Goal: Information Seeking & Learning: Learn about a topic

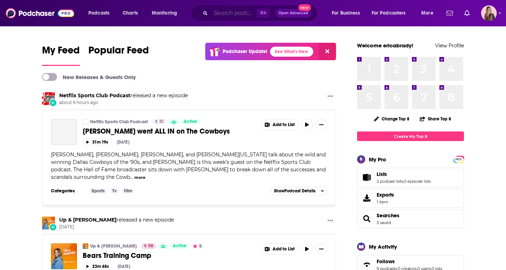
click at [232, 13] on input "Search podcasts, credits, & more..." at bounding box center [234, 12] width 46 height 11
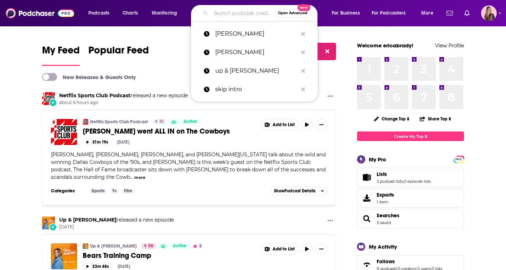
type input "b"
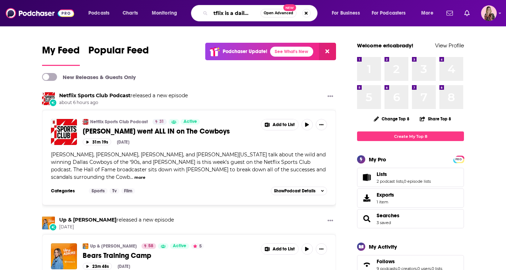
scroll to position [0, 10]
type input "netflix is a daily joke"
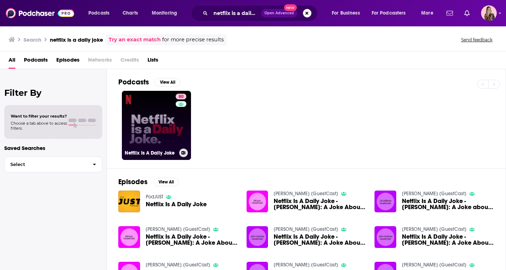
click at [172, 118] on link "80 Netflix Is A Daily Joke" at bounding box center [156, 125] width 69 height 69
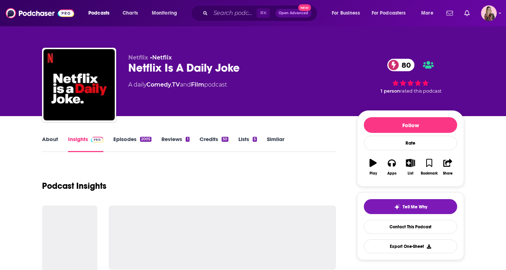
click at [133, 136] on link "Episodes 2005" at bounding box center [132, 144] width 38 height 16
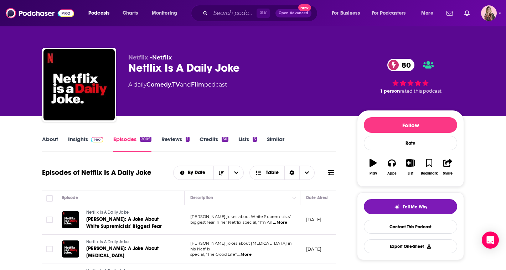
click at [147, 139] on div "2005" at bounding box center [145, 139] width 11 height 5
click at [80, 140] on link "Insights" at bounding box center [85, 144] width 35 height 16
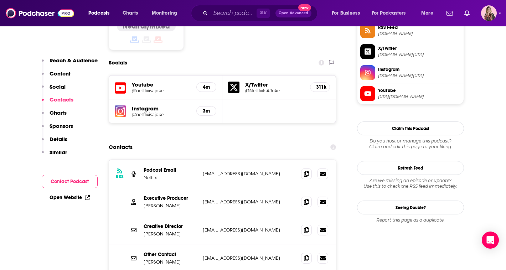
scroll to position [611, 0]
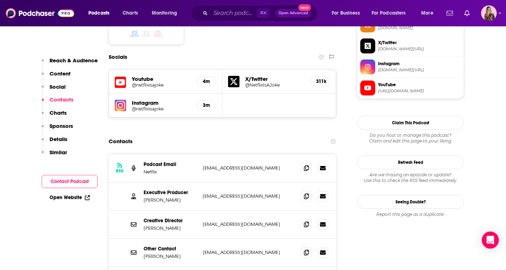
click at [60, 143] on button "Details" at bounding box center [55, 142] width 26 height 13
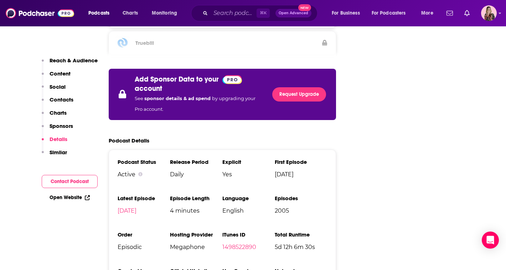
scroll to position [1257, 0]
